Goal: Information Seeking & Learning: Learn about a topic

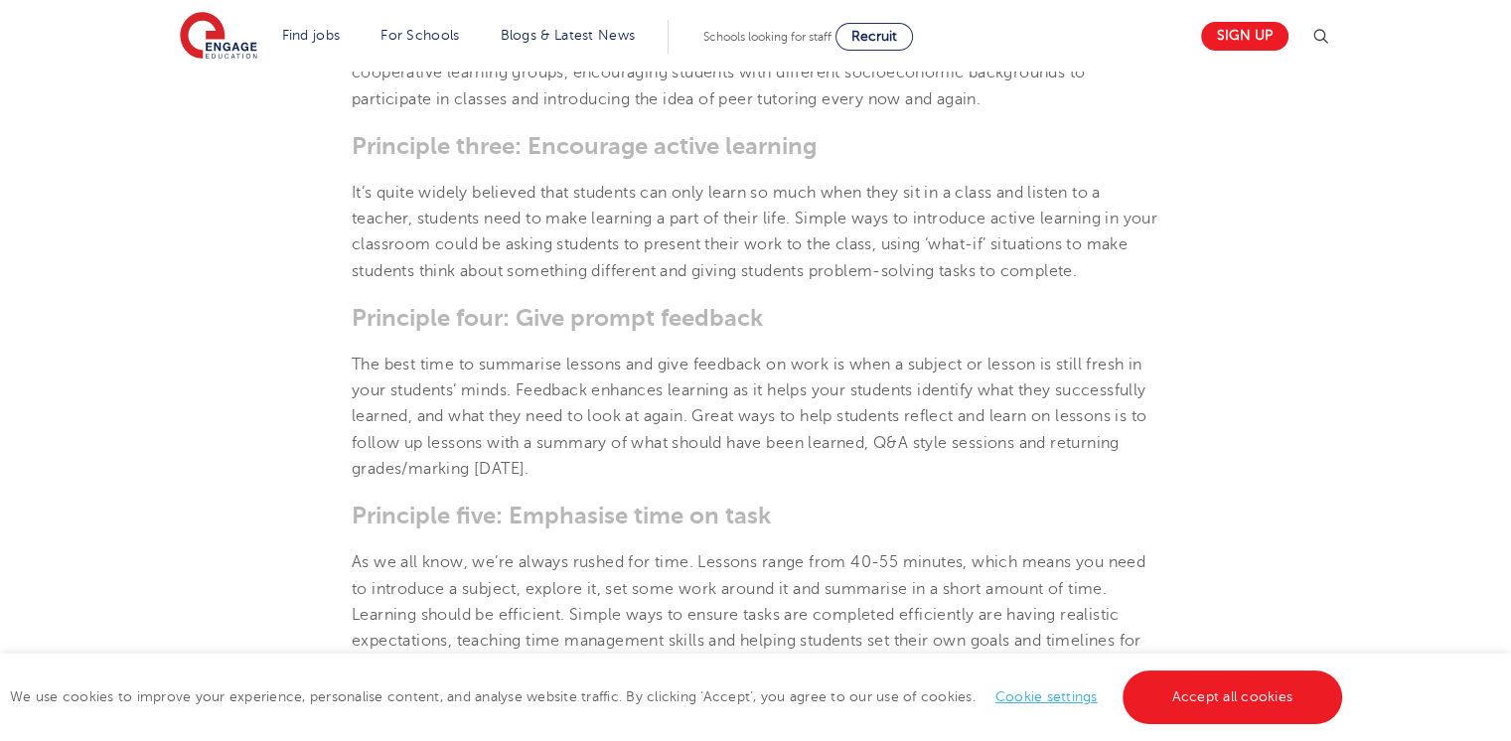
drag, startPoint x: 1525, startPoint y: 124, endPoint x: 1502, endPoint y: 366, distance: 242.5
click at [1510, 361] on html "Find jobs All vacancies We have one of the UK's largest database. and with hund…" at bounding box center [755, 661] width 1511 height 3923
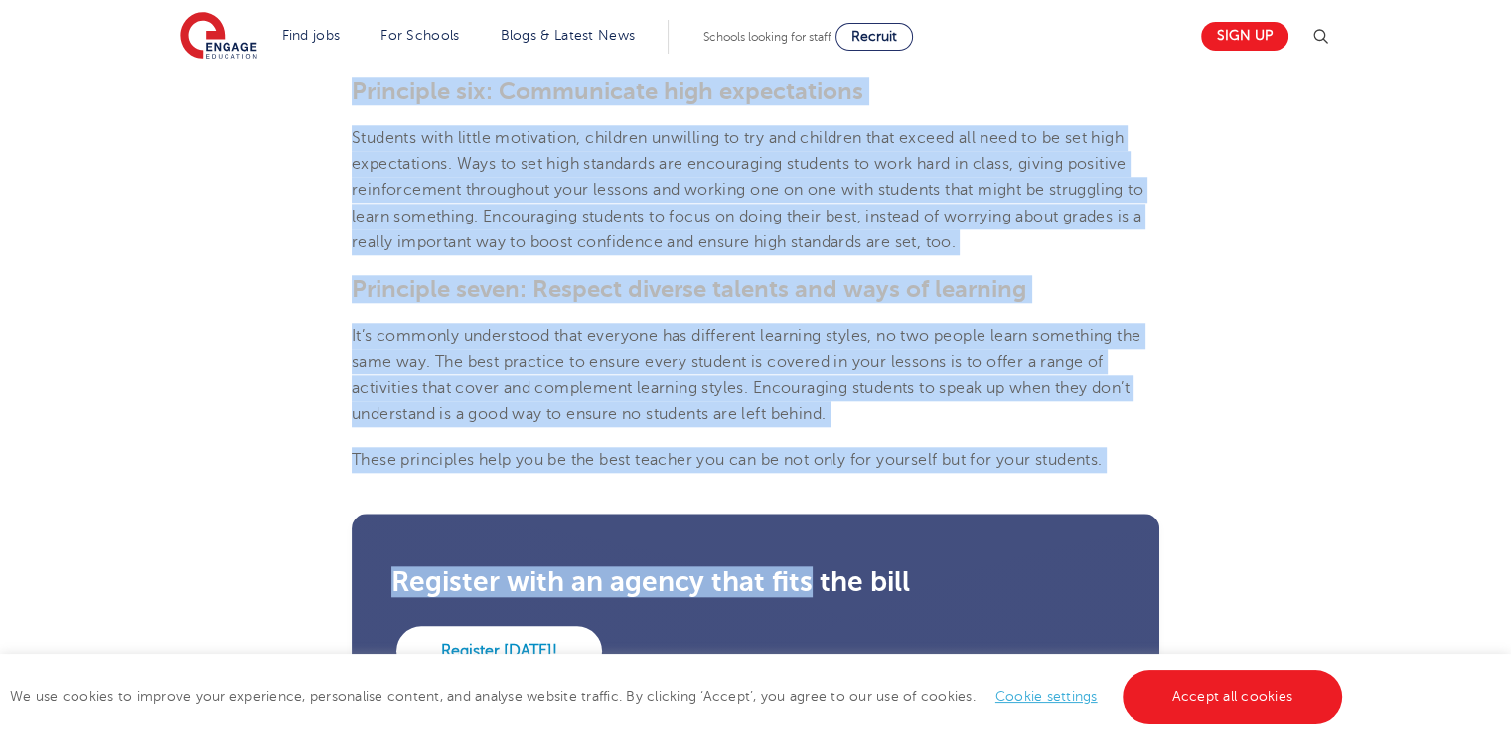
scroll to position [1993, 0]
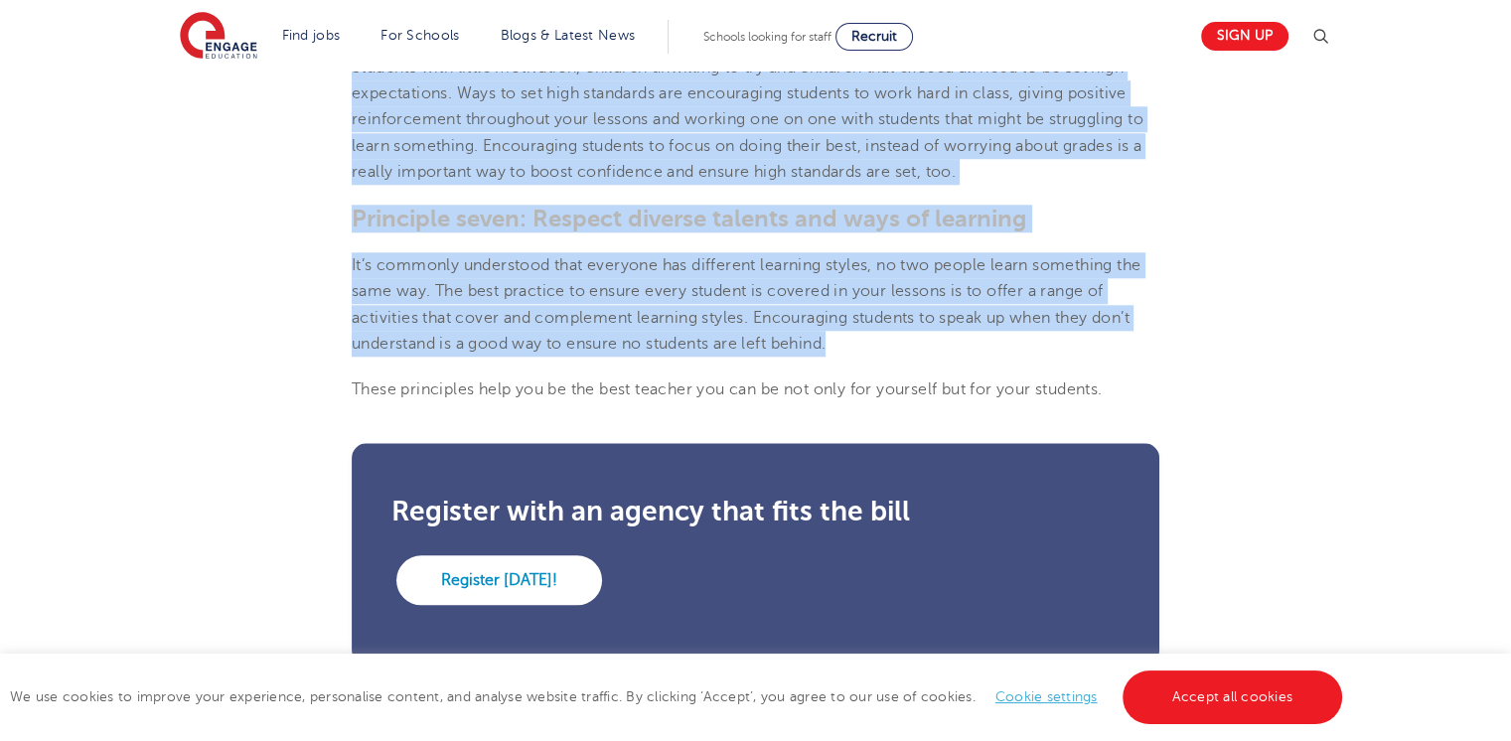
drag, startPoint x: 351, startPoint y: 208, endPoint x: 883, endPoint y: 331, distance: 546.6
copy section "Lor ipsum dolorsitam co adipisci elitse doei t inci utlabor etdolo ma, aliq eni…"
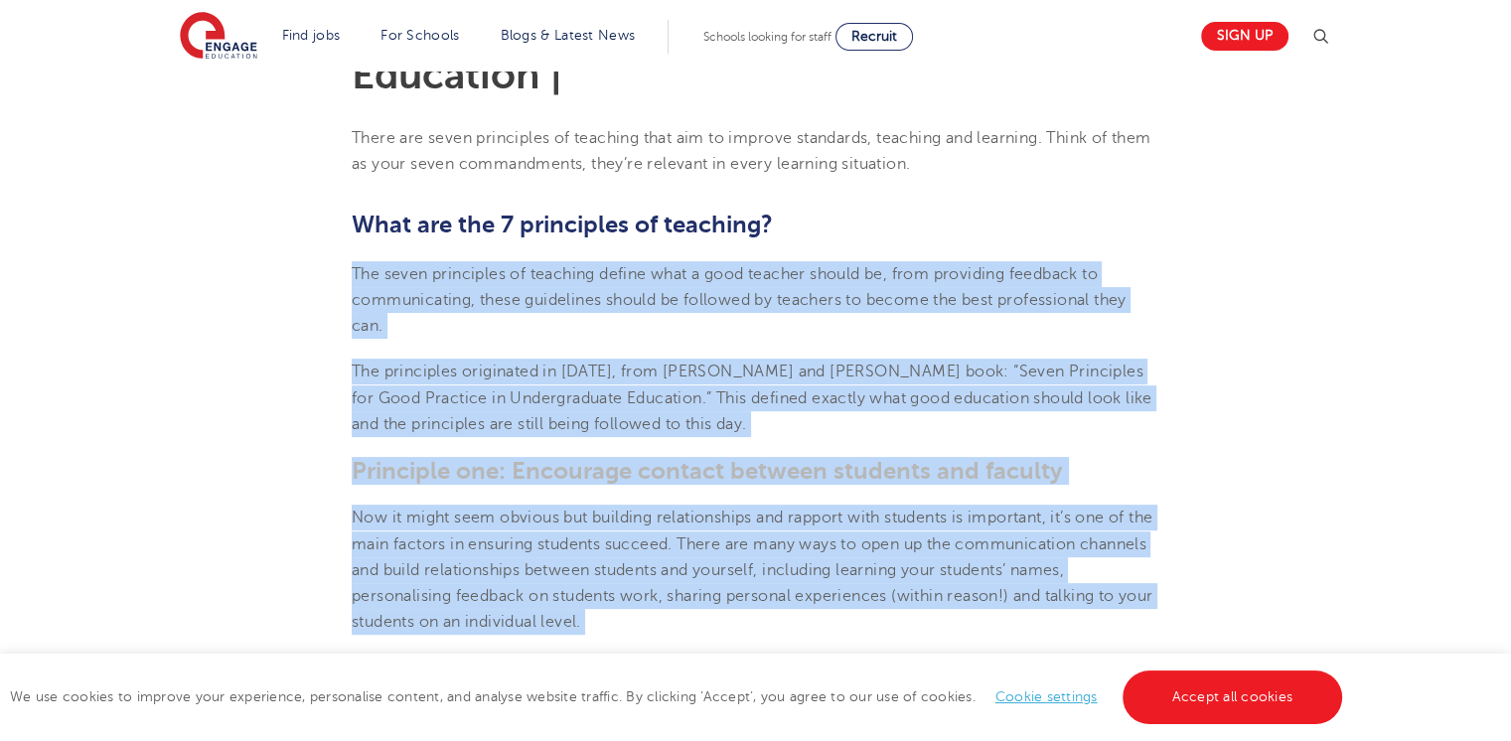
scroll to position [644, 0]
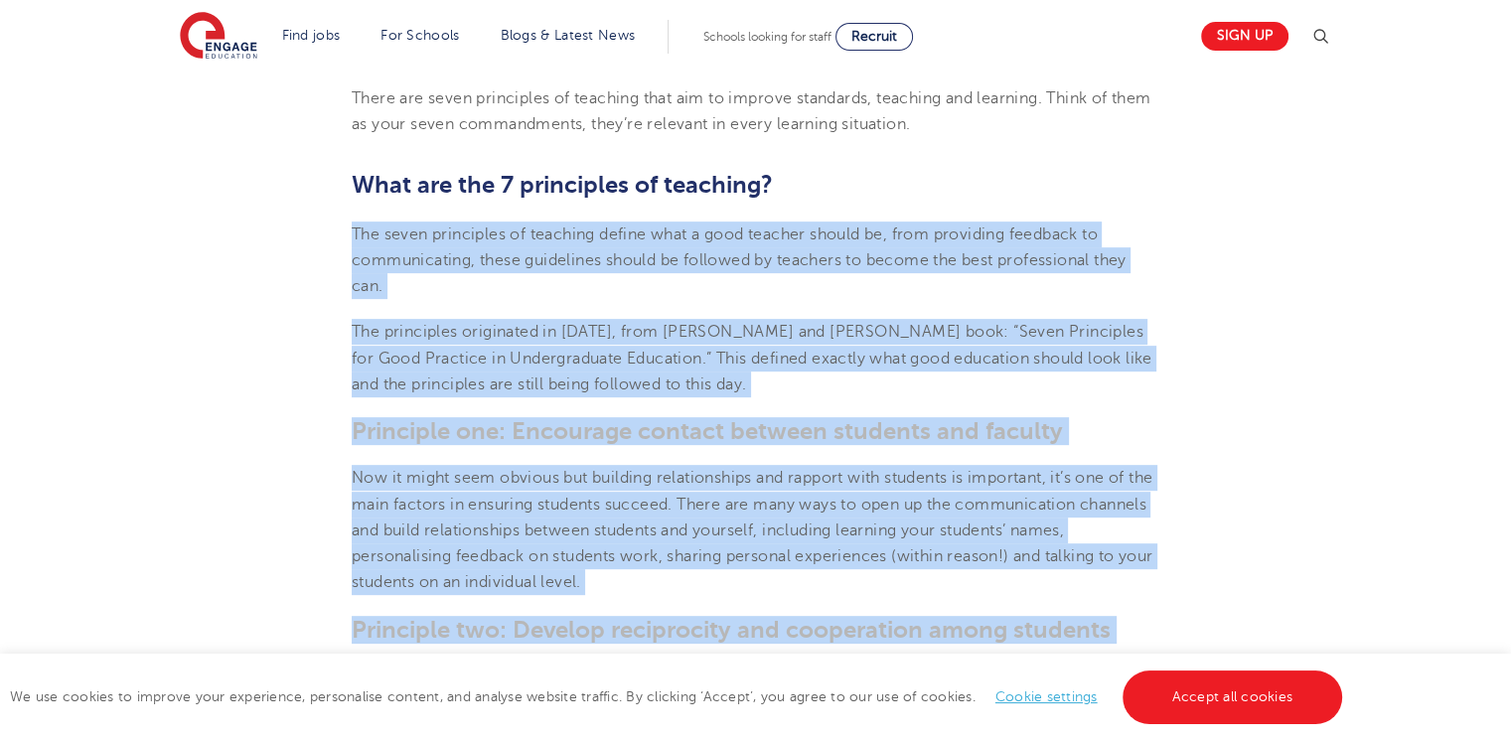
click at [844, 354] on span "The principles originated in [DATE], from [PERSON_NAME] and [PERSON_NAME] book:…" at bounding box center [752, 358] width 801 height 71
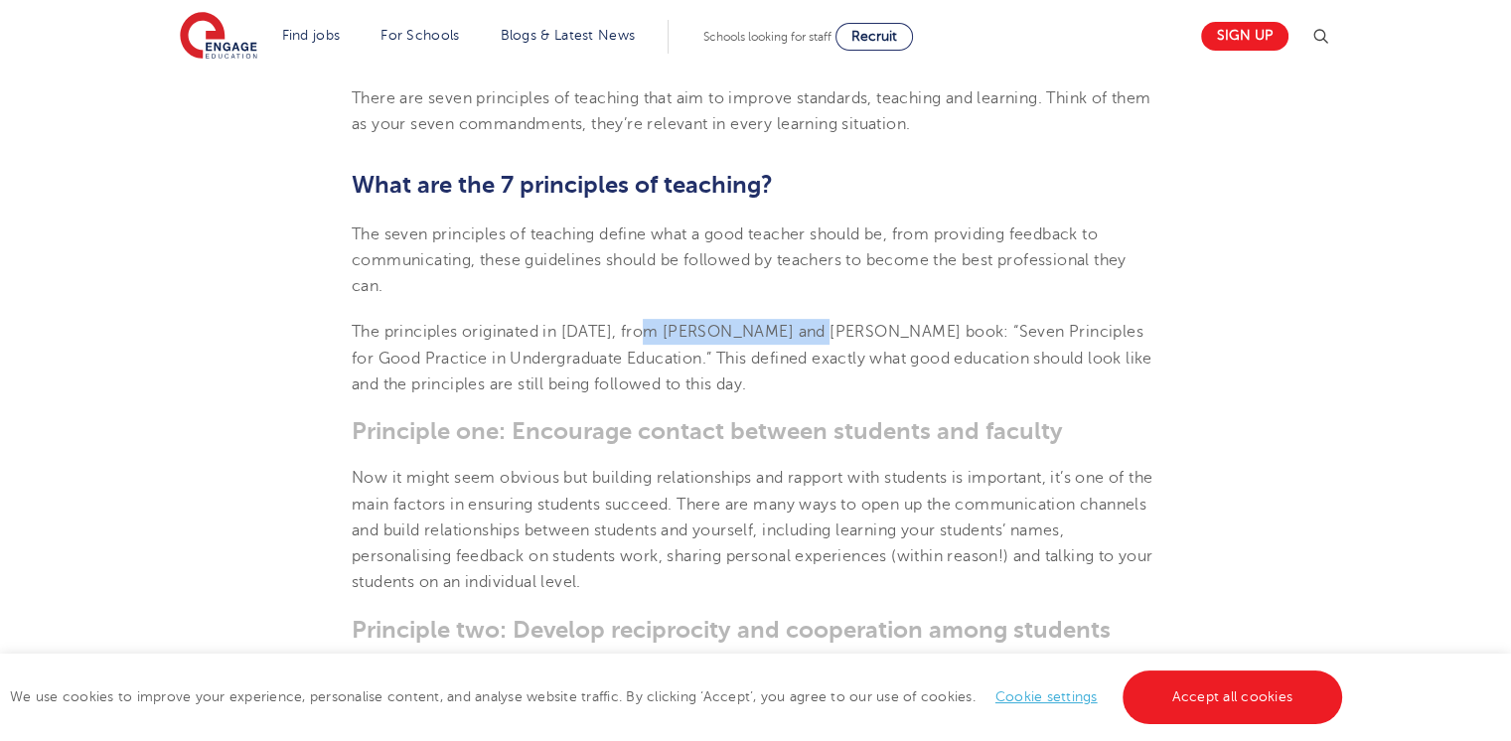
drag, startPoint x: 652, startPoint y: 328, endPoint x: 809, endPoint y: 332, distance: 157.0
click at [809, 332] on span "The principles originated in [DATE], from [PERSON_NAME] and [PERSON_NAME] book:…" at bounding box center [752, 358] width 801 height 71
copy span "[PERSON_NAME]"
drag, startPoint x: 847, startPoint y: 331, endPoint x: 970, endPoint y: 327, distance: 122.3
click at [970, 327] on span "The principles originated in [DATE], from [PERSON_NAME] and [PERSON_NAME] book:…" at bounding box center [752, 358] width 801 height 71
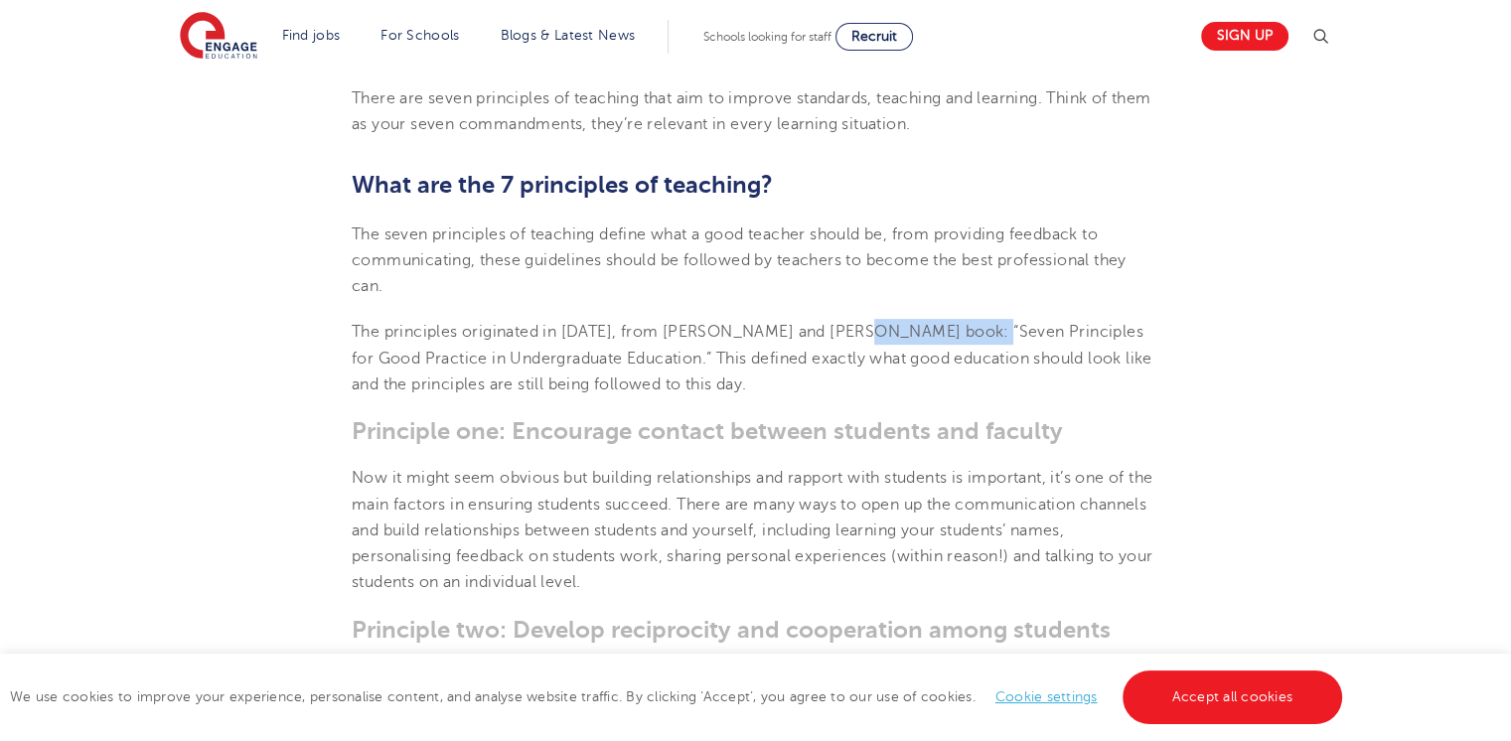
copy span "[PERSON_NAME]"
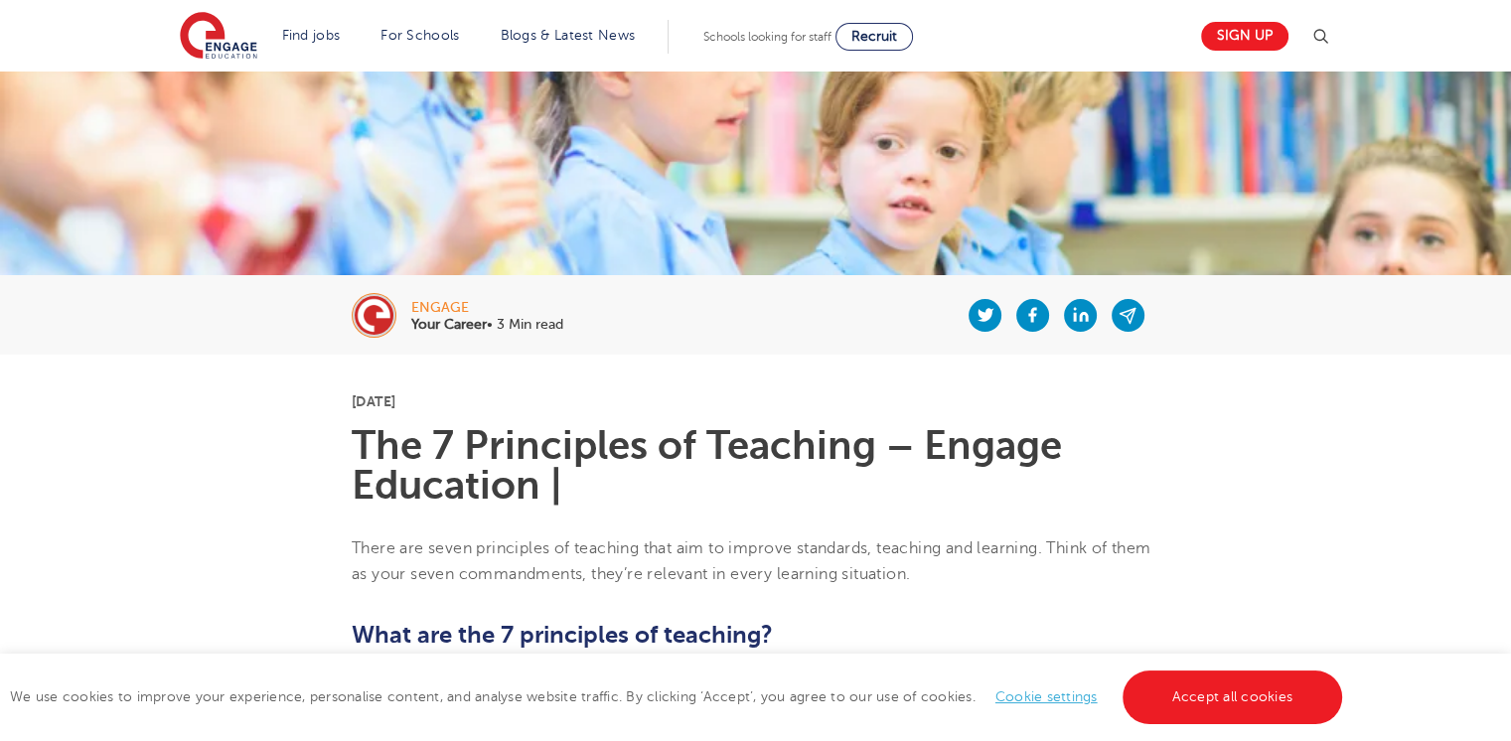
scroll to position [264, 0]
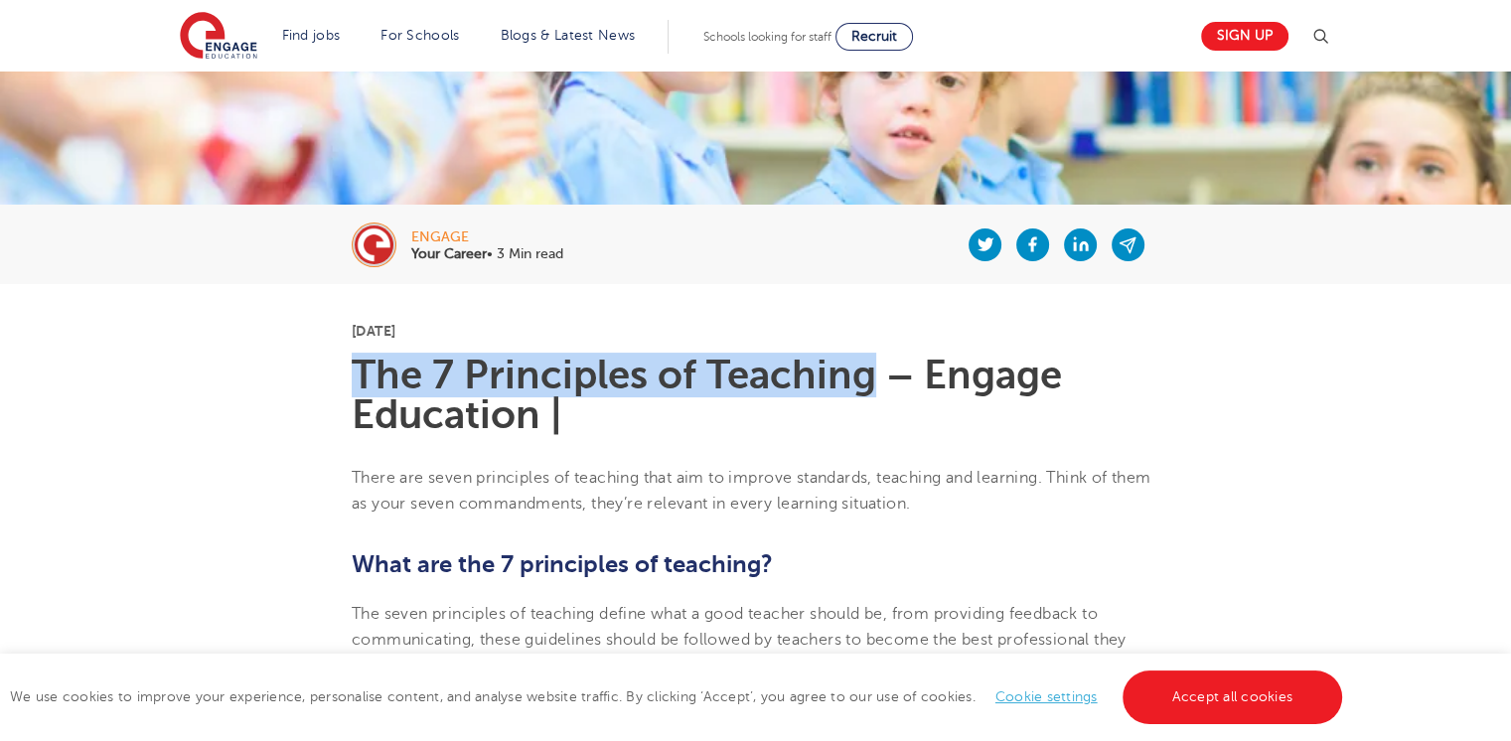
drag, startPoint x: 356, startPoint y: 362, endPoint x: 873, endPoint y: 377, distance: 517.8
click at [873, 377] on h1 "The 7 Principles of Teaching – Engage Education |" at bounding box center [756, 395] width 808 height 79
copy h1 "The 7 Principles of Teaching"
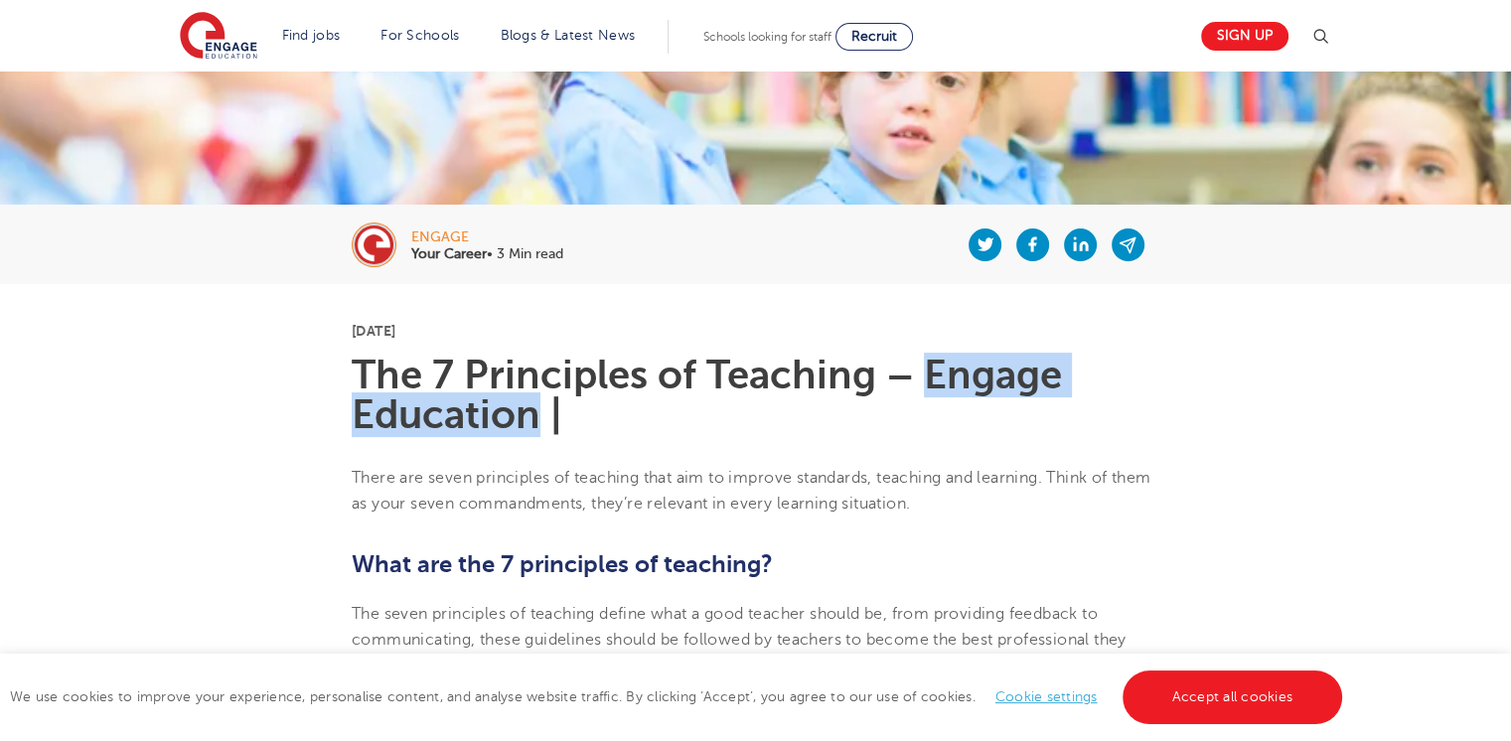
drag, startPoint x: 926, startPoint y: 371, endPoint x: 540, endPoint y: 414, distance: 388.0
click at [540, 414] on h1 "The 7 Principles of Teaching – Engage Education |" at bounding box center [756, 395] width 808 height 79
copy h1 "Engage Education"
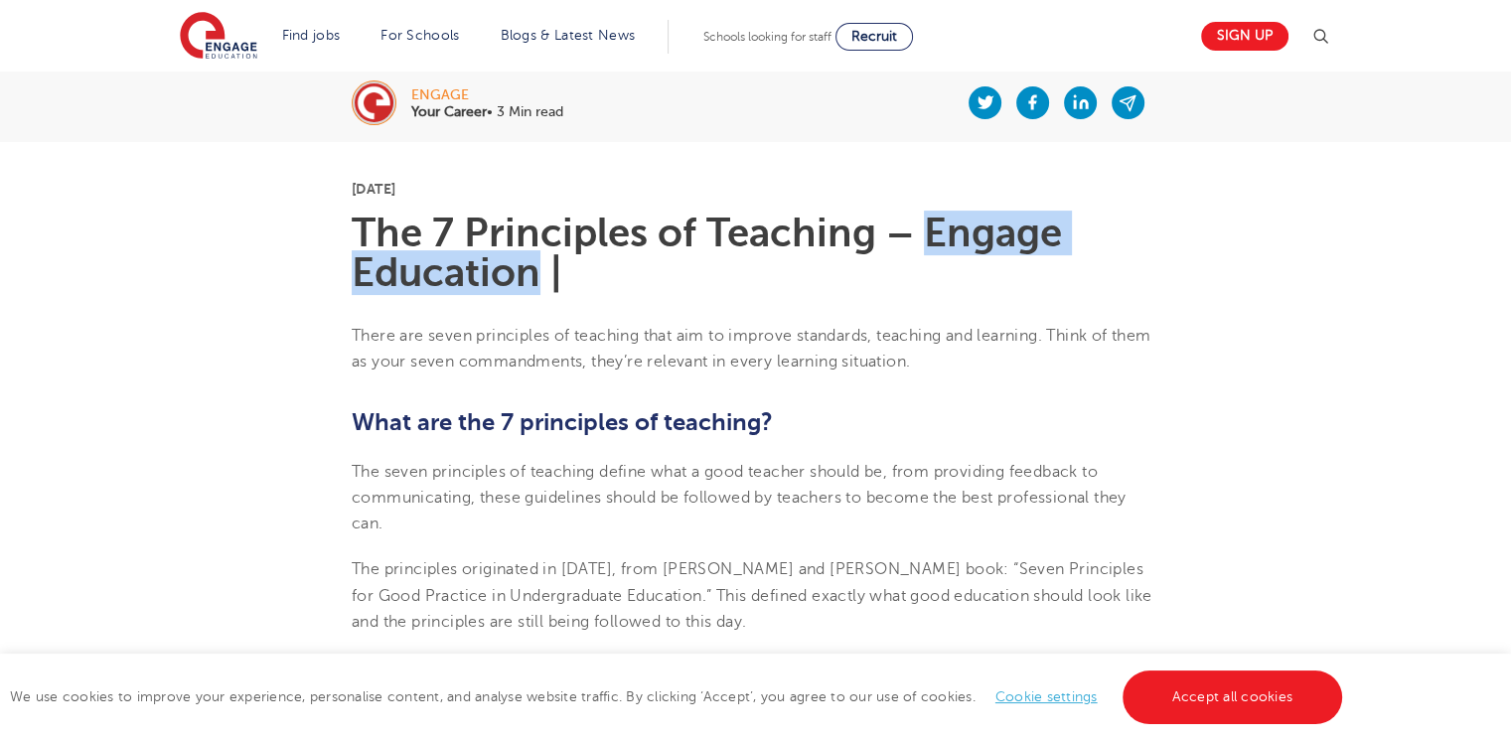
scroll to position [530, 0]
